Goal: Task Accomplishment & Management: Manage account settings

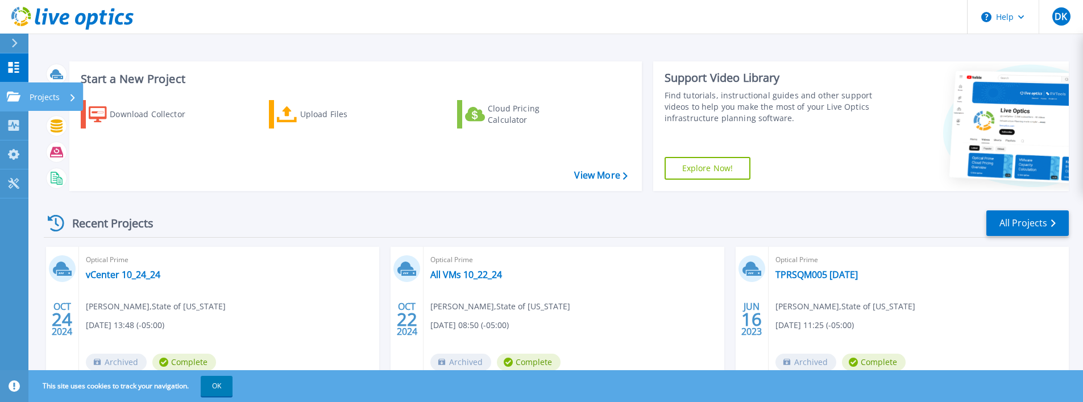
click at [40, 98] on p "Projects" at bounding box center [45, 97] width 30 height 30
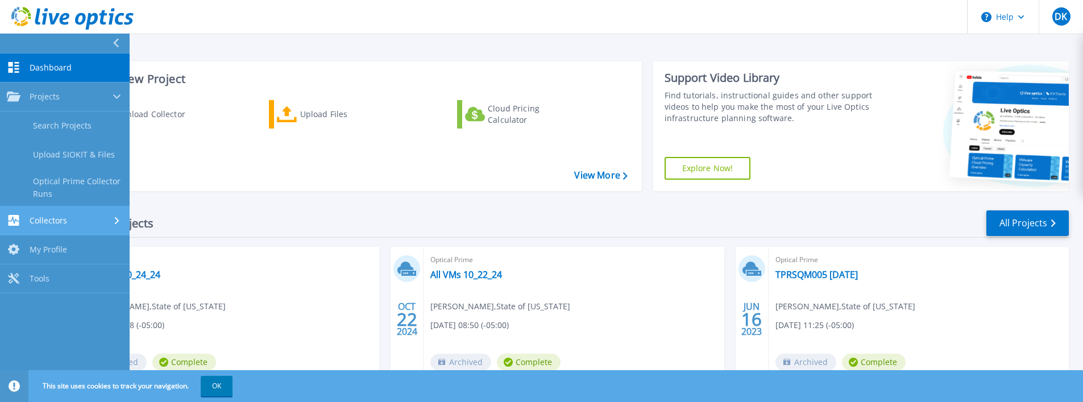
click at [69, 220] on div "Collectors" at bounding box center [65, 220] width 116 height 11
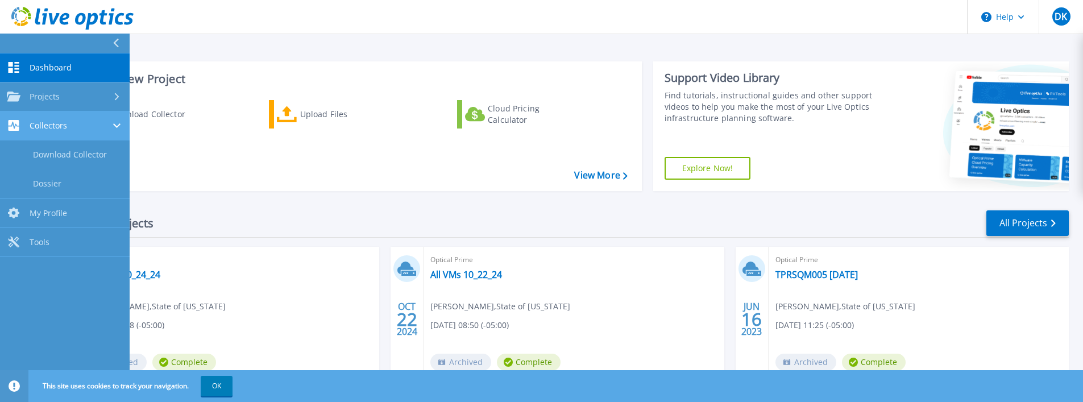
click at [69, 220] on link "My Profile My Profile" at bounding box center [65, 213] width 130 height 29
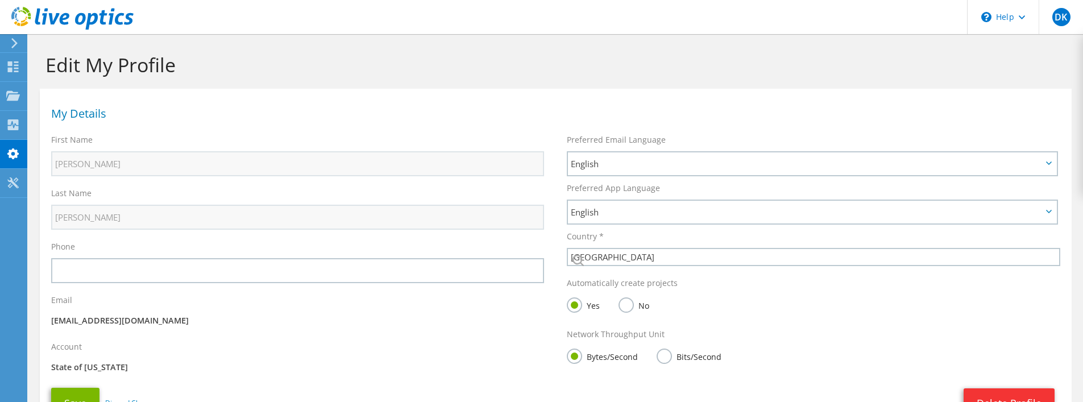
select select "224"
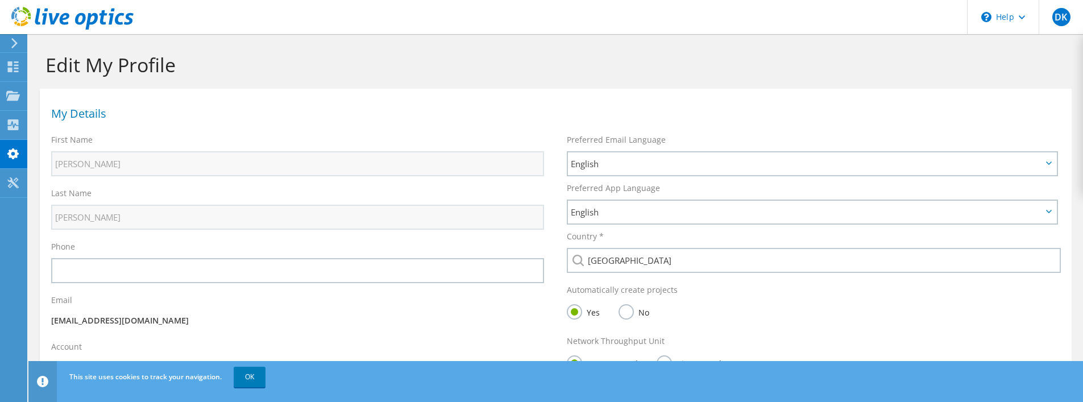
scroll to position [102, 0]
